Goal: Task Accomplishment & Management: Use online tool/utility

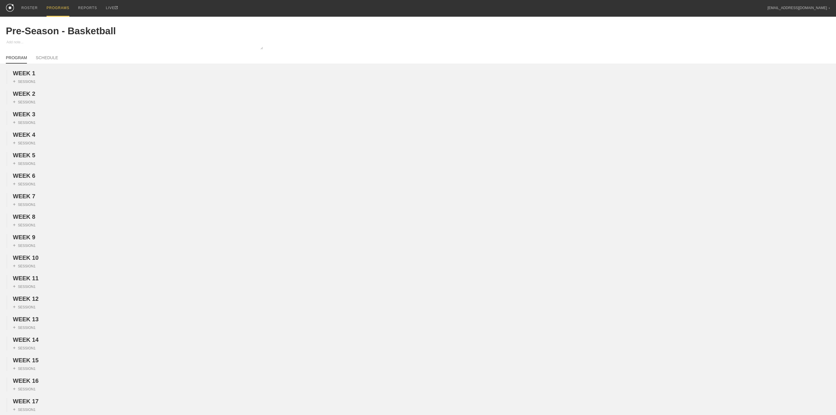
scroll to position [527, 0]
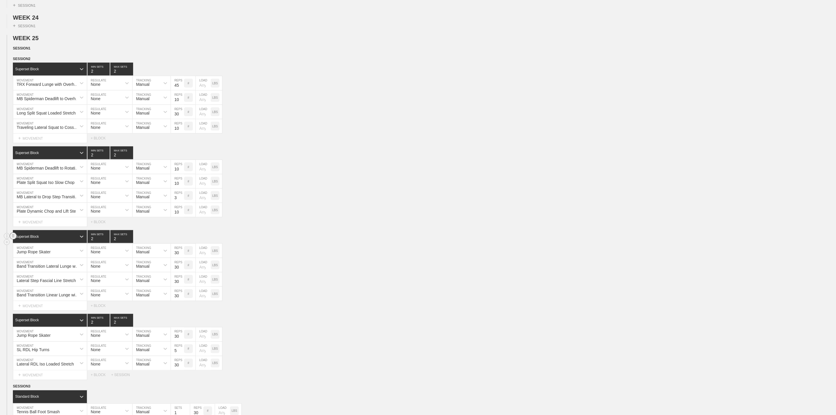
click at [13, 239] on circle at bounding box center [13, 236] width 7 height 7
click at [430, 258] on div "Jump Rope Skater MOVEMENT None REGULATE Manual TRACKING 30 REPS # LOAD LBS" at bounding box center [418, 251] width 836 height 14
click at [317, 217] on div "Plate Dynamic Chop and Lift Step Through MOVEMENT None REGULATE Manual TRACKING…" at bounding box center [418, 210] width 836 height 14
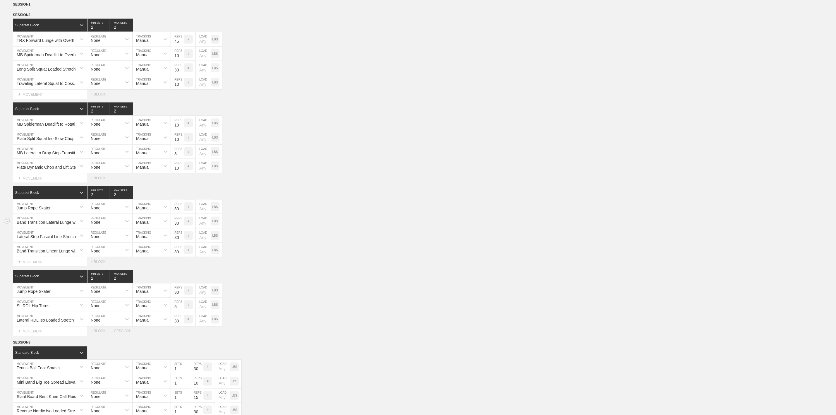
click at [58, 226] on div "Band Transition Lateral Lunge with Overhead Side Bend" at bounding box center [44, 221] width 63 height 10
click at [375, 214] on div "Jump Rope Skater MOVEMENT None REGULATE Manual TRACKING 30 REPS # LOAD LBS" at bounding box center [418, 207] width 836 height 14
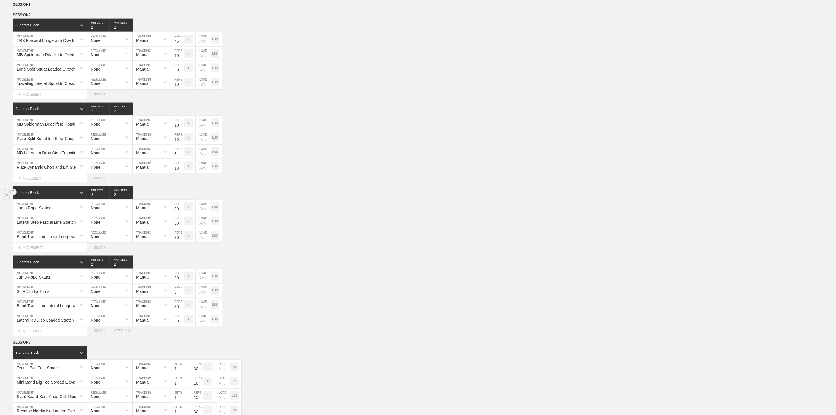
click at [16, 196] on circle at bounding box center [13, 192] width 7 height 7
click at [37, 224] on div "DELETE" at bounding box center [41, 225] width 47 height 9
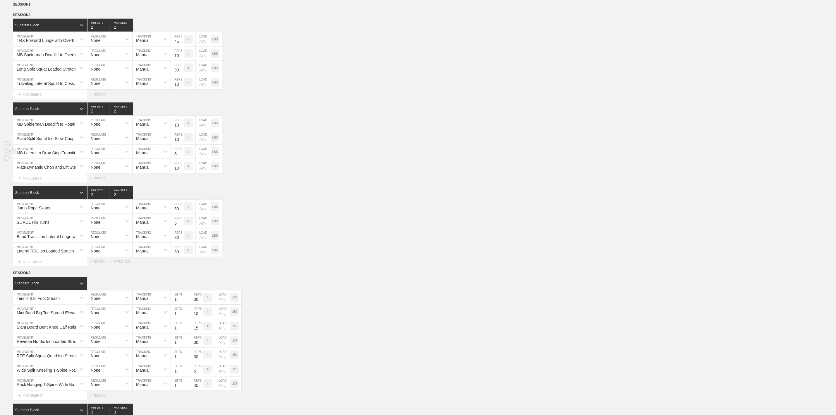
click at [352, 159] on div "MB Lateral to Drop Step Transition Lunge with Rotation MOVEMENT None REGULATE M…" at bounding box center [418, 152] width 836 height 14
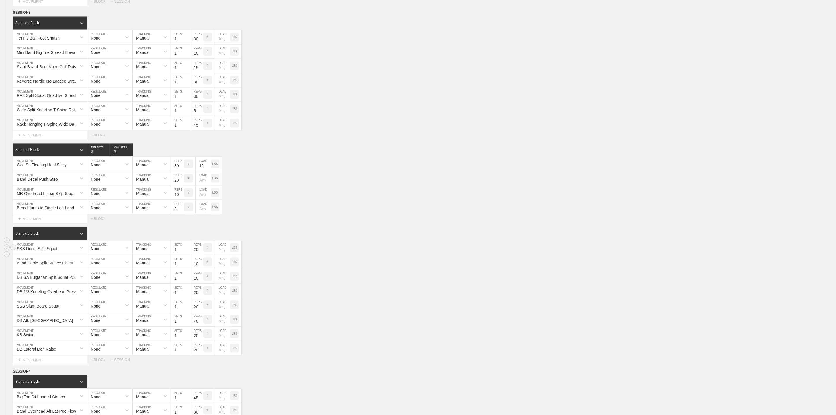
scroll to position [834, 0]
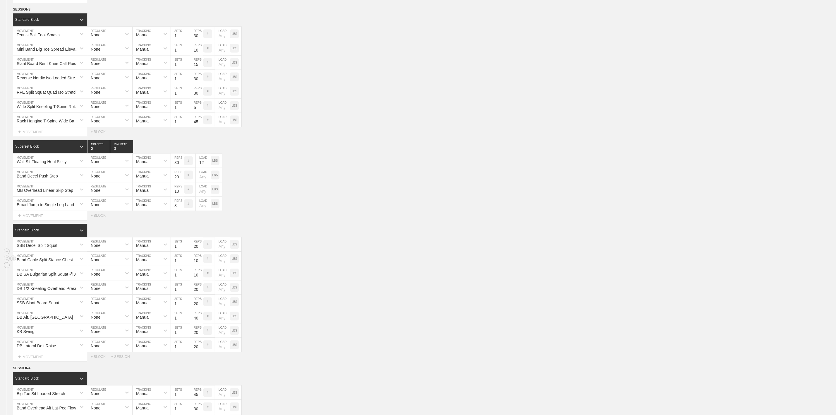
click at [50, 264] on div "Band Cable Split Stance Chest Press" at bounding box center [44, 259] width 63 height 10
drag, startPoint x: 347, startPoint y: 285, endPoint x: 335, endPoint y: 283, distance: 12.4
click at [348, 266] on div "option 1 Mile Run Bigs <6:40, Guards <6:10 focused, 1 of 758. 758 results avail…" at bounding box center [418, 259] width 836 height 14
click at [56, 277] on div "DB SA Bulgarian Split Squat @3-0-X-1" at bounding box center [49, 274] width 64 height 5
type input "SB [MEDICAL_DATA] Curl @3-0-1-1"
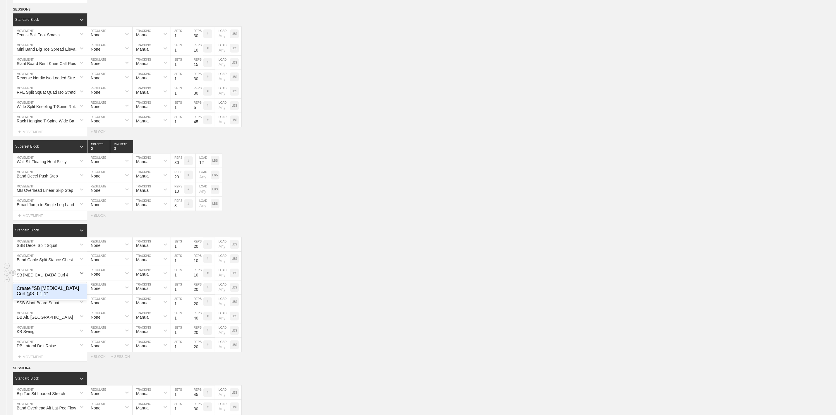
click at [41, 299] on div "Create "SB [MEDICAL_DATA] Curl @3-0-1-1"" at bounding box center [50, 291] width 74 height 15
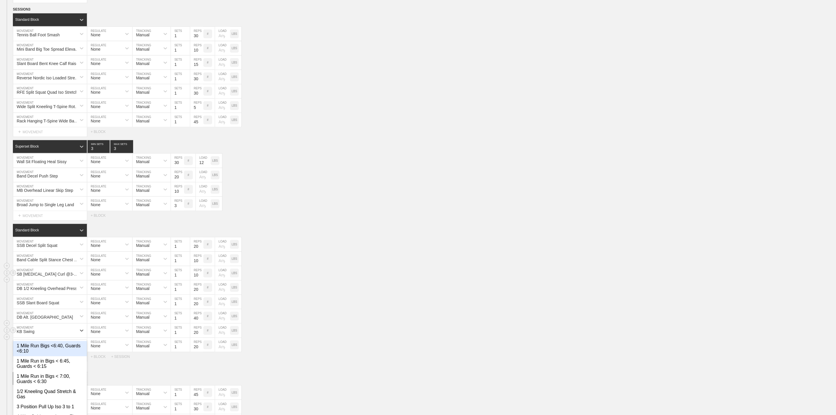
click at [65, 337] on div "option 1 Mile Run Bigs <6:40, Guards <6:10 focused, 1 of 759. 759 results avail…" at bounding box center [50, 330] width 74 height 14
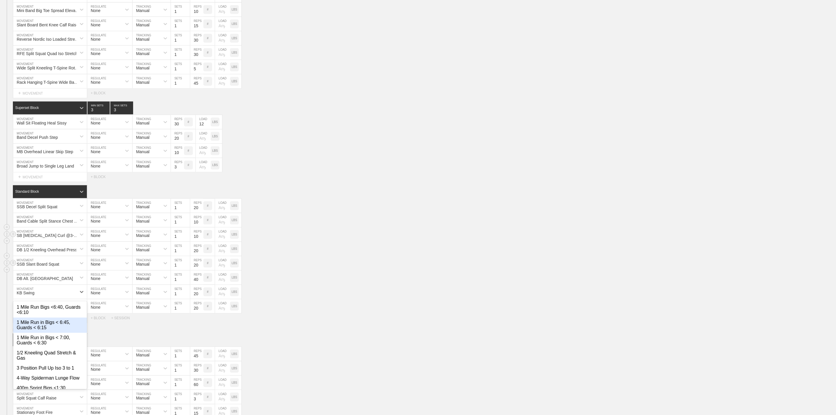
click at [407, 270] on div "SSB Slant Board Squat MOVEMENT None REGULATE Manual TRACKING 1 SETS 20 REPS # L…" at bounding box center [418, 263] width 836 height 14
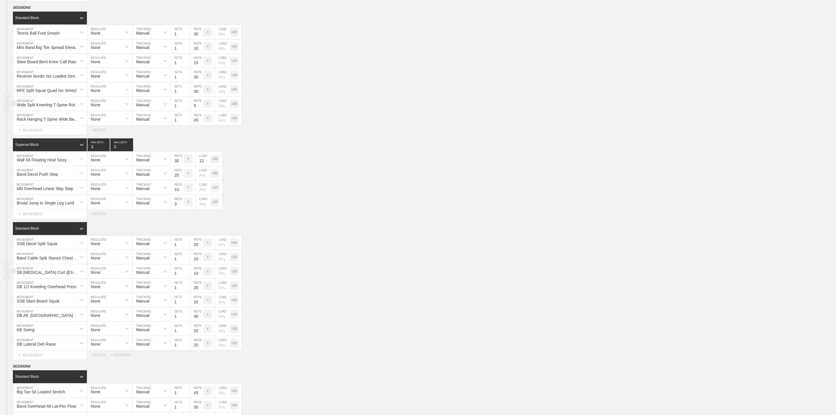
scroll to position [785, 0]
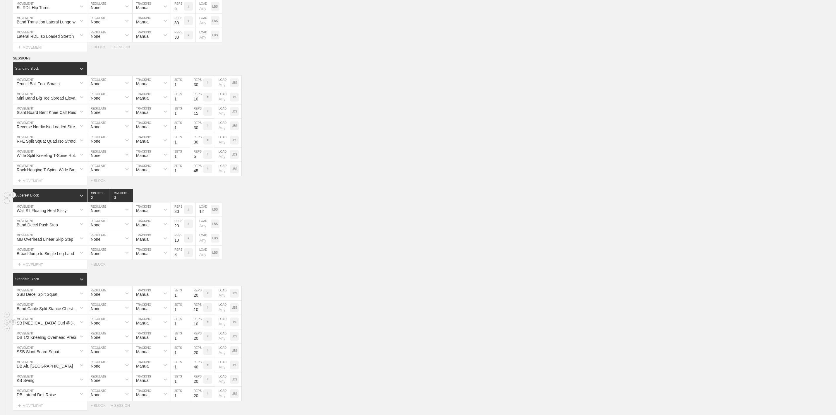
click at [105, 202] on input "2" at bounding box center [99, 195] width 22 height 13
click at [105, 202] on input "1" at bounding box center [99, 195] width 22 height 13
click at [106, 202] on input "1" at bounding box center [99, 195] width 22 height 13
type input "2"
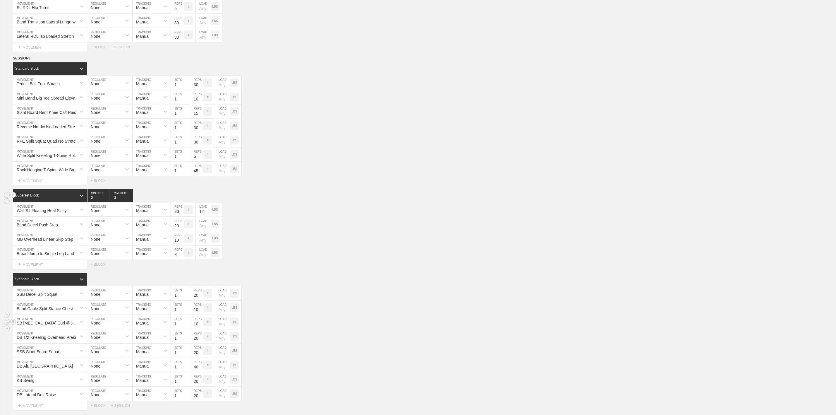
click at [106, 202] on input "2" at bounding box center [99, 195] width 22 height 13
type input "2"
click at [130, 202] on input "2" at bounding box center [121, 195] width 23 height 13
click at [251, 202] on div "Superset Block 2 MIN SETS 2 MAX SETS" at bounding box center [424, 195] width 823 height 13
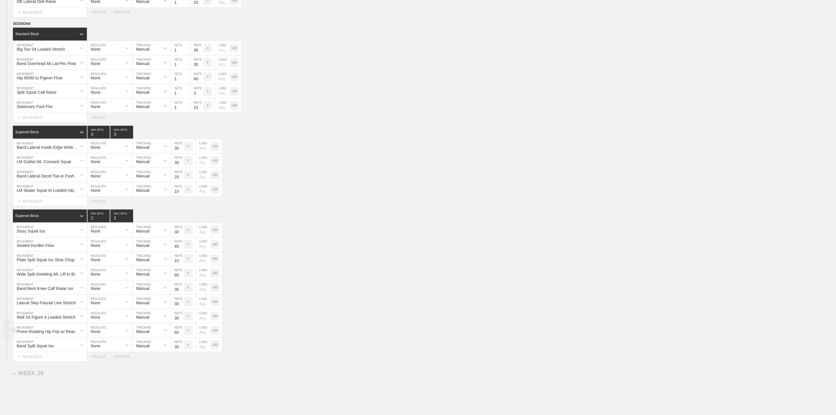
scroll to position [1180, 0]
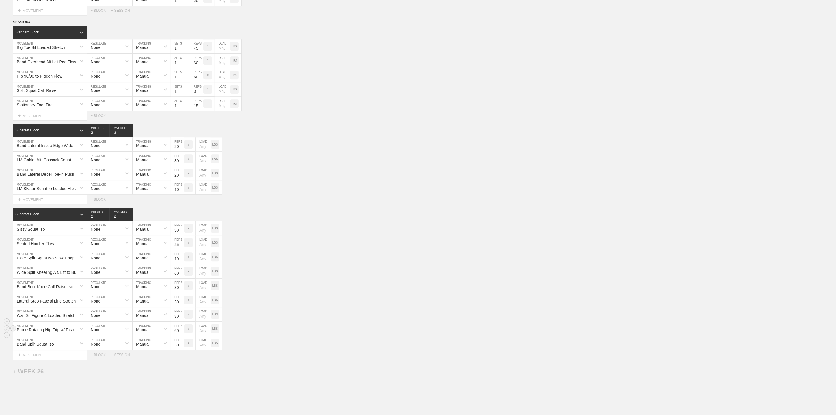
click at [66, 335] on div "Prone Rotating Hip Frip w/ Reach Flow" at bounding box center [50, 328] width 74 height 14
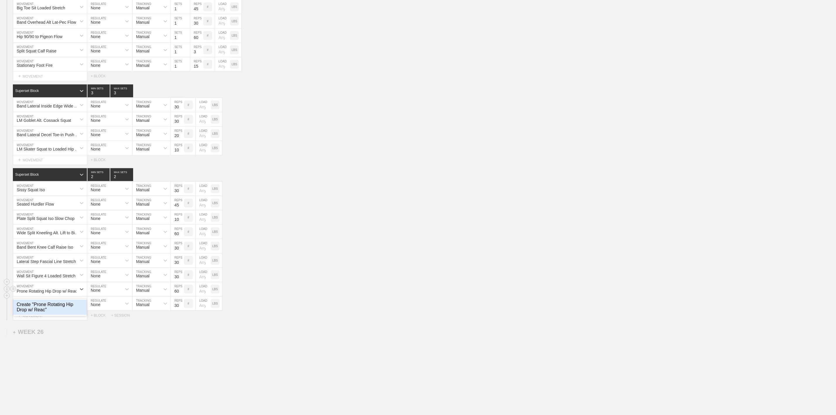
type input "Prone Rotating Hip Drop w/ Reach"
click at [60, 315] on div "Create "Prone Rotating Hip Drop w/ Reach"" at bounding box center [50, 306] width 74 height 15
